Goal: Information Seeking & Learning: Learn about a topic

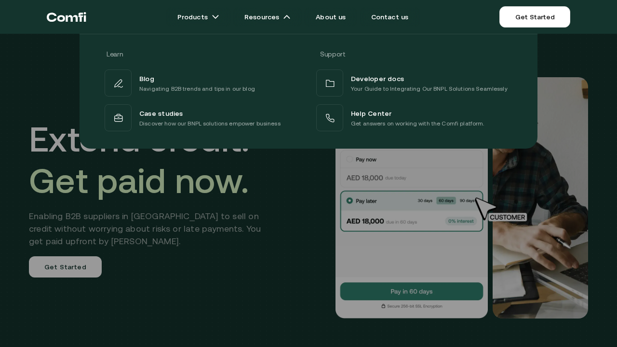
click at [233, 299] on div at bounding box center [308, 207] width 617 height 347
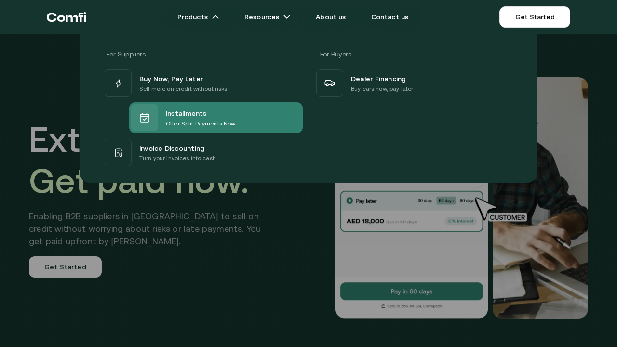
click at [187, 116] on span "Installments" at bounding box center [186, 113] width 41 height 12
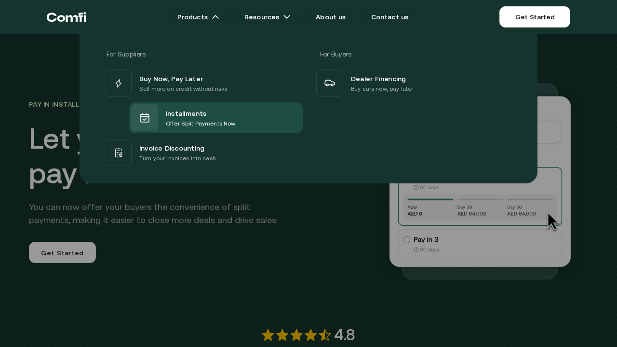
click at [211, 281] on div at bounding box center [308, 207] width 617 height 347
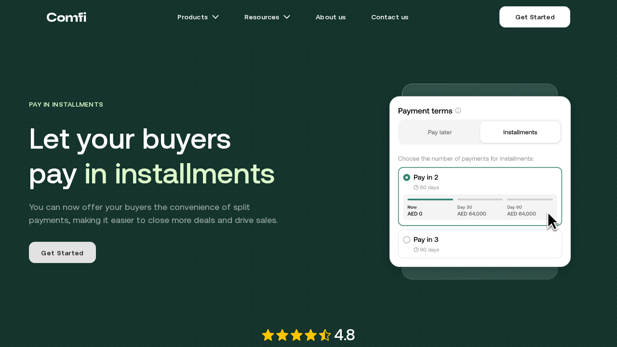
click at [67, 260] on link "Get Started" at bounding box center [62, 252] width 67 height 21
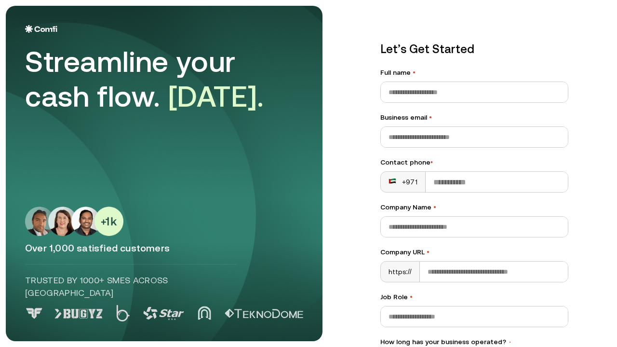
click at [337, 258] on main "Streamline your cash flow. [DATE]. Over 1,000 satisfied customers Trusted by 10…" at bounding box center [308, 173] width 617 height 347
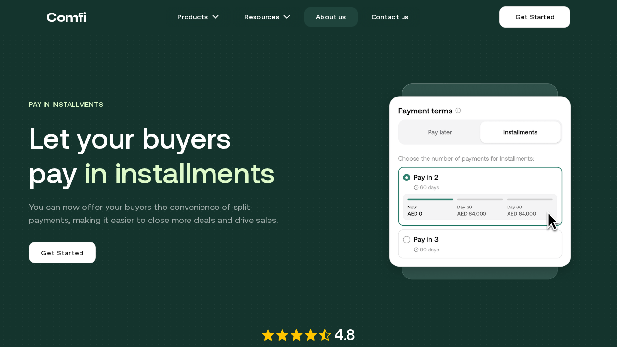
click at [345, 20] on link "About us" at bounding box center [330, 16] width 53 height 19
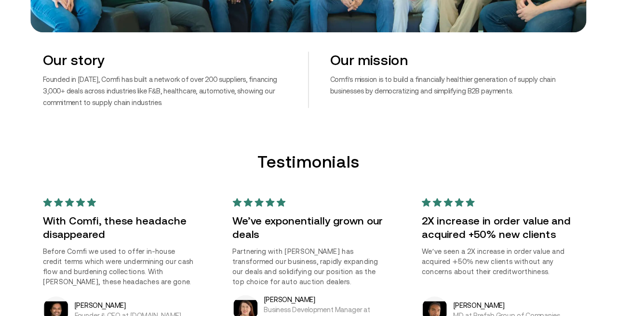
scroll to position [632, 0]
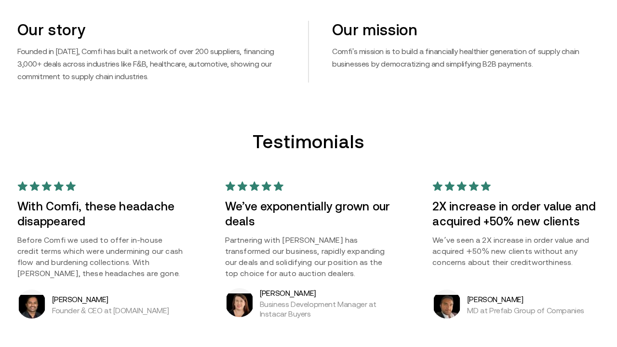
click at [421, 52] on p "Comfi's mission is to build a financially healthier generation of supply chain …" at bounding box center [466, 57] width 268 height 25
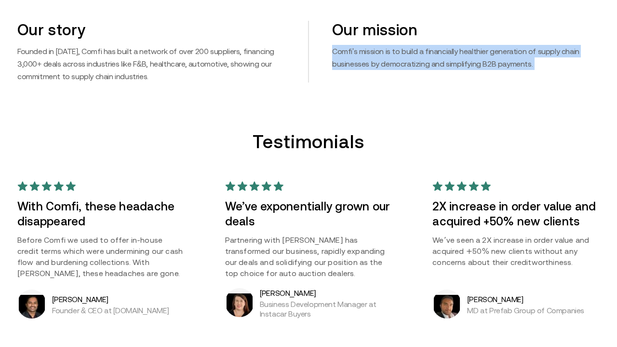
click at [421, 52] on p "Comfi's mission is to build a financially healthier generation of supply chain …" at bounding box center [466, 57] width 268 height 25
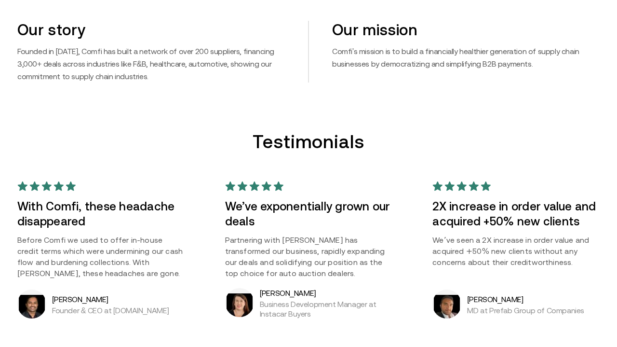
click at [421, 52] on p "Comfi's mission is to build a financially healthier generation of supply chain …" at bounding box center [466, 57] width 268 height 25
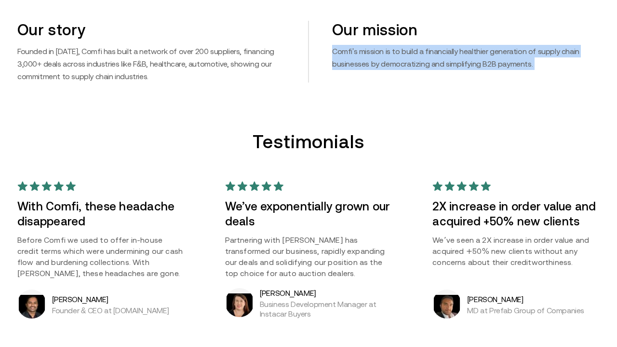
click at [421, 52] on p "Comfi's mission is to build a financially healthier generation of supply chain …" at bounding box center [466, 57] width 268 height 25
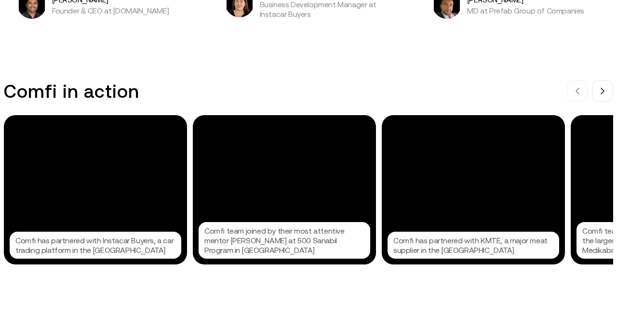
scroll to position [940, 0]
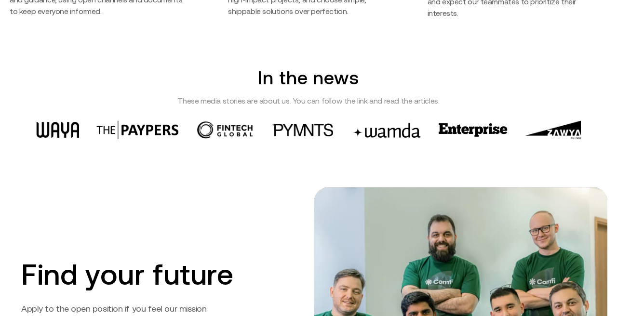
scroll to position [1359, 0]
